Goal: Task Accomplishment & Management: Manage account settings

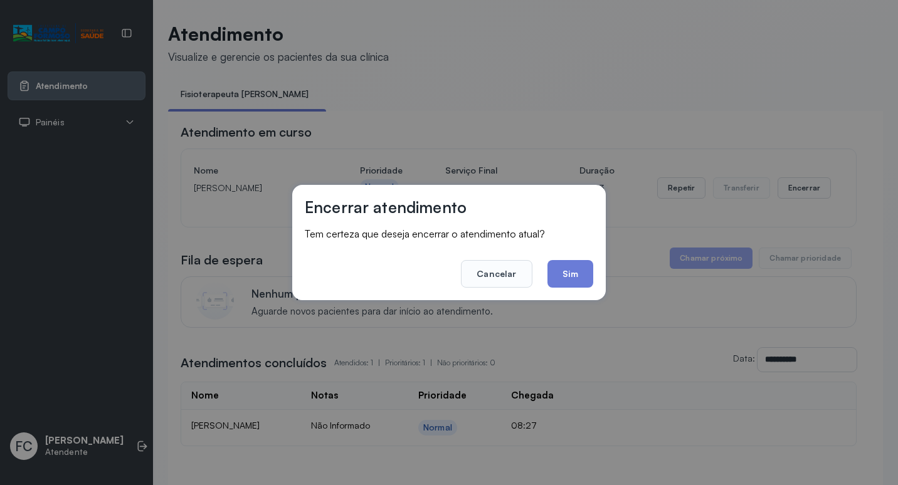
drag, startPoint x: 0, startPoint y: 0, endPoint x: 556, endPoint y: 272, distance: 619.0
click at [557, 274] on button "Sim" at bounding box center [570, 274] width 46 height 28
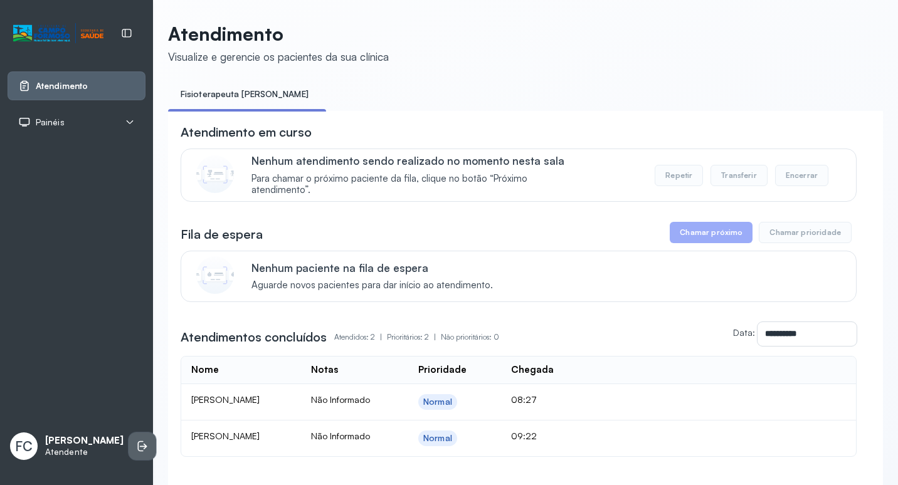
click at [140, 444] on icon at bounding box center [144, 447] width 8 height 6
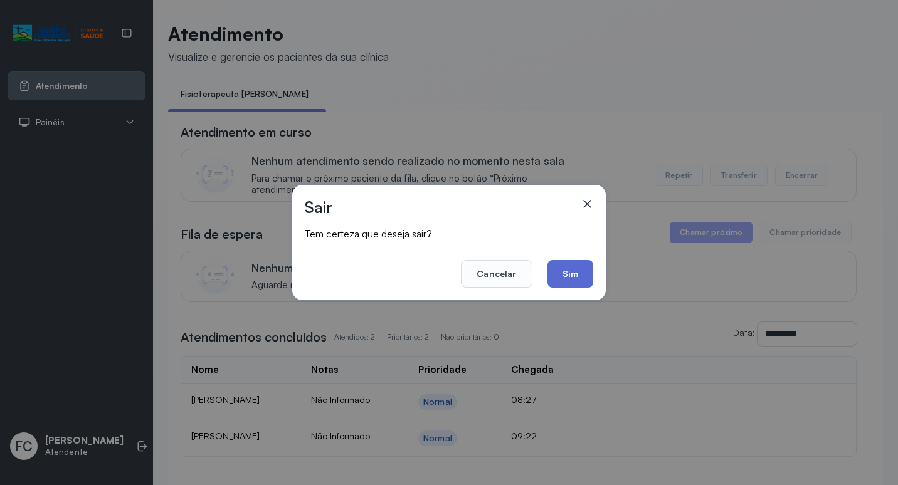
click at [589, 280] on button "Sim" at bounding box center [570, 274] width 46 height 28
